Goal: Task Accomplishment & Management: Manage account settings

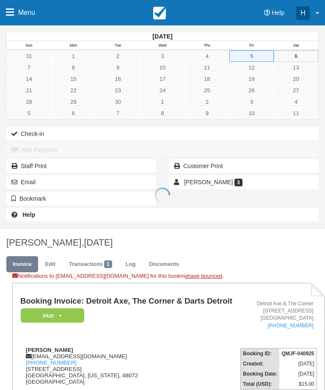
click at [21, 12] on span "Menu" at bounding box center [26, 12] width 17 height 25
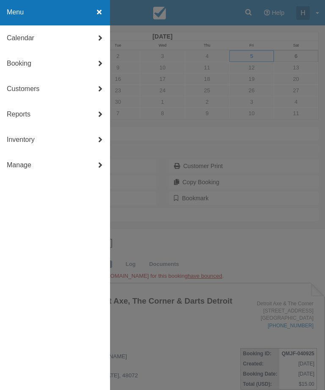
click at [69, 41] on link "Calendar" at bounding box center [55, 37] width 110 height 25
click at [32, 143] on link "Day" at bounding box center [55, 140] width 110 height 25
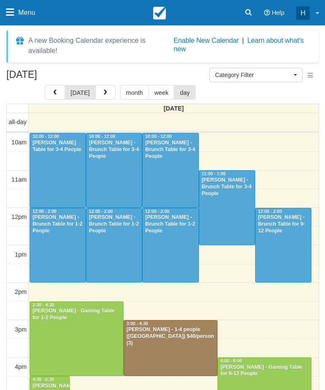
select select
click at [108, 89] on button "button" at bounding box center [105, 92] width 20 height 14
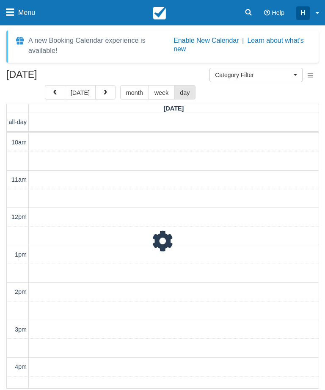
scroll to position [75, 0]
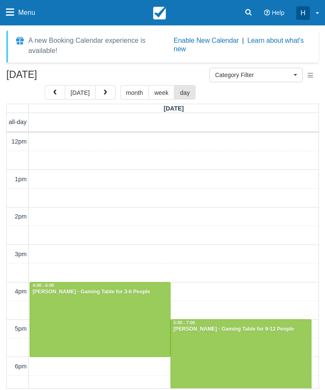
click at [79, 314] on div at bounding box center [100, 320] width 140 height 74
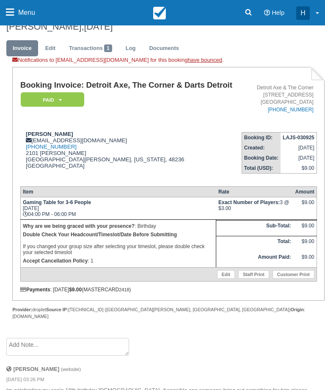
scroll to position [217, 0]
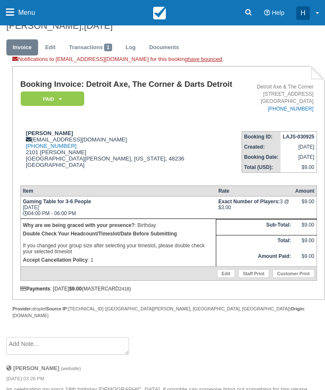
click at [219, 278] on link "Edit" at bounding box center [226, 273] width 18 height 8
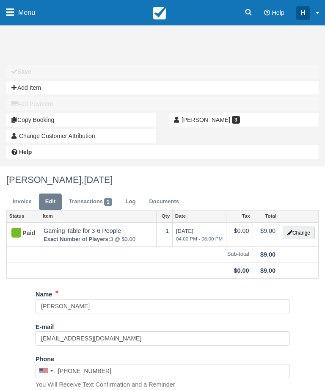
click at [298, 234] on button "Change" at bounding box center [299, 233] width 32 height 13
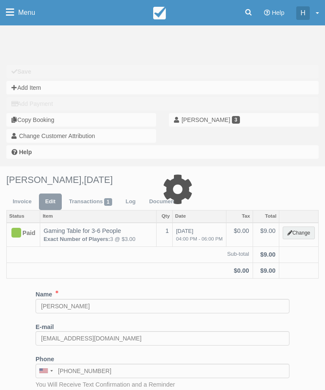
select select "6"
type input "9.00"
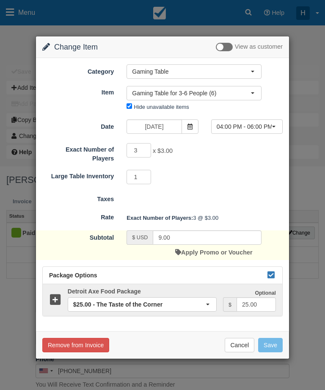
click at [191, 130] on span at bounding box center [190, 126] width 17 height 14
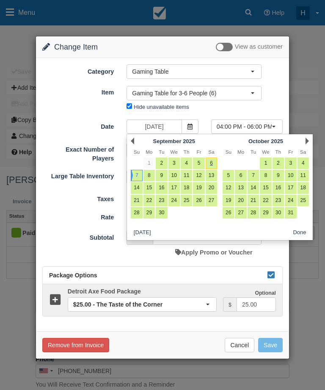
click at [211, 201] on link "27" at bounding box center [211, 200] width 11 height 11
type input "09/27/25"
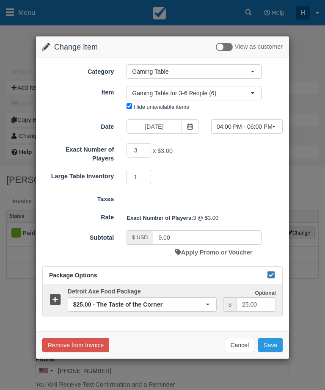
click at [262, 123] on span "04:00 PM - 06:00 PM" at bounding box center [244, 126] width 55 height 8
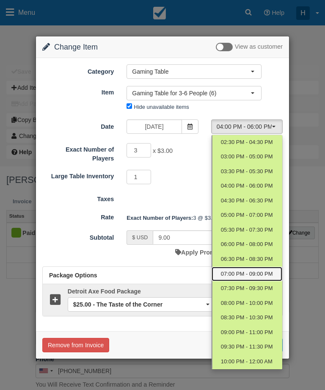
click at [240, 270] on span "07:00 PM - 09:00 PM" at bounding box center [247, 274] width 52 height 8
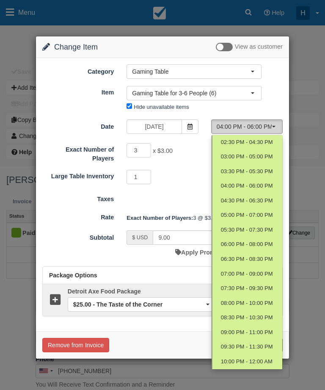
select select "9"
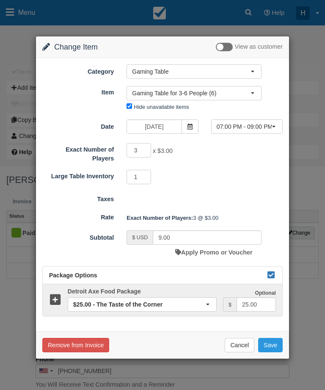
click at [269, 272] on icon at bounding box center [271, 275] width 10 height 6
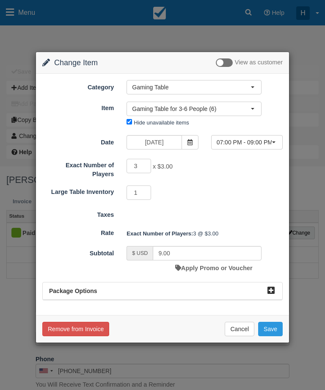
click at [277, 325] on button "Save" at bounding box center [270, 329] width 25 height 14
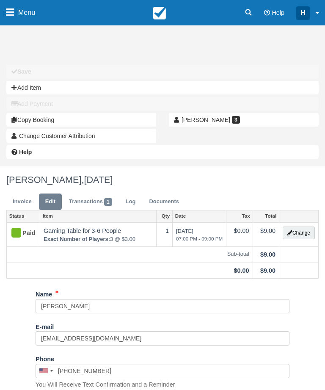
click at [134, 195] on link "Log" at bounding box center [130, 202] width 23 height 17
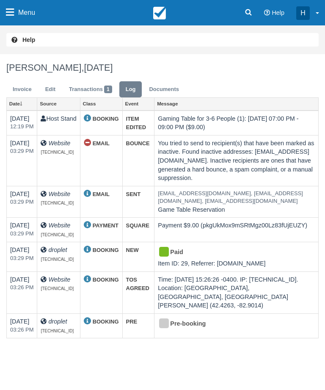
click at [55, 84] on link "Edit" at bounding box center [50, 89] width 23 height 17
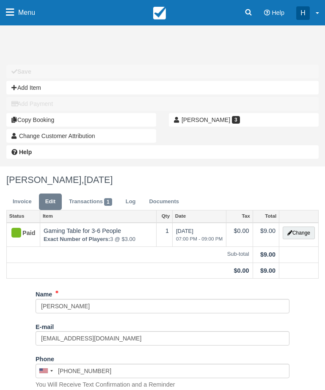
click at [25, 200] on link "Invoice" at bounding box center [22, 202] width 32 height 17
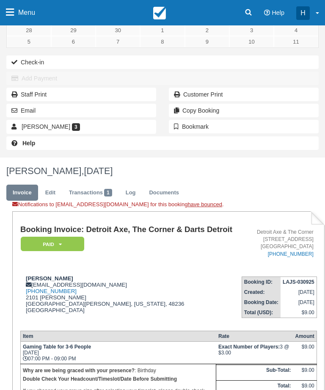
scroll to position [75, 0]
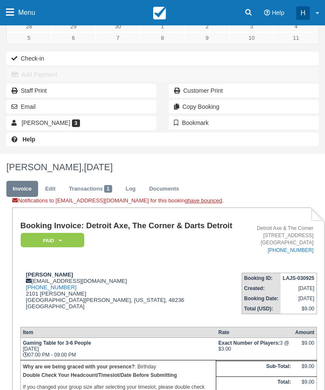
click at [89, 107] on button "Email" at bounding box center [81, 107] width 150 height 14
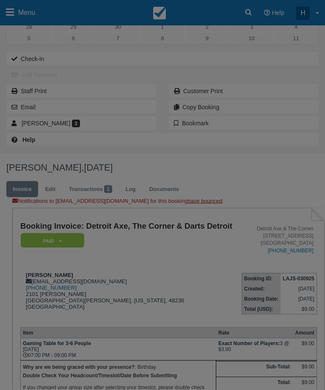
scroll to position [75, 0]
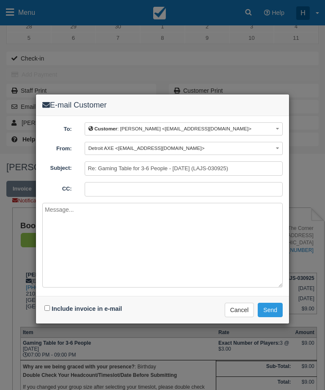
click at [50, 310] on input "Include invoice in e-mail" at bounding box center [47, 308] width 6 height 6
checkbox input "true"
click at [273, 312] on button "Send" at bounding box center [270, 310] width 25 height 14
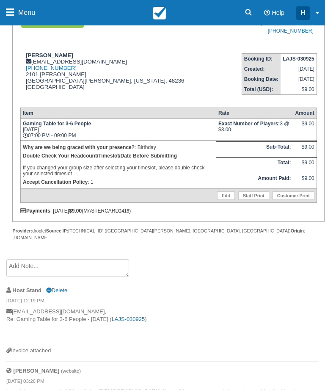
scroll to position [296, 0]
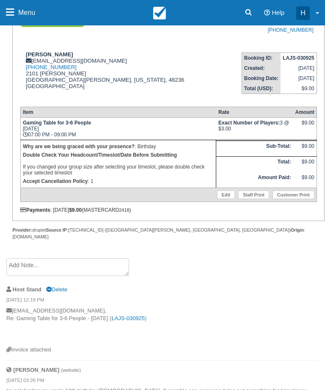
click at [180, 390] on p "Im celebrating my son's 18th birthday September 7th, if possible can someone br…" at bounding box center [162, 395] width 313 height 16
